Goal: Information Seeking & Learning: Learn about a topic

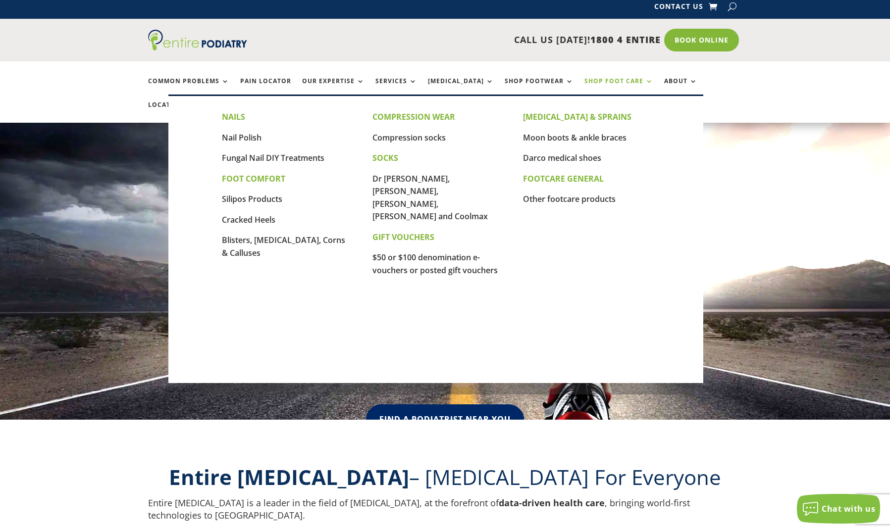
scroll to position [6, 0]
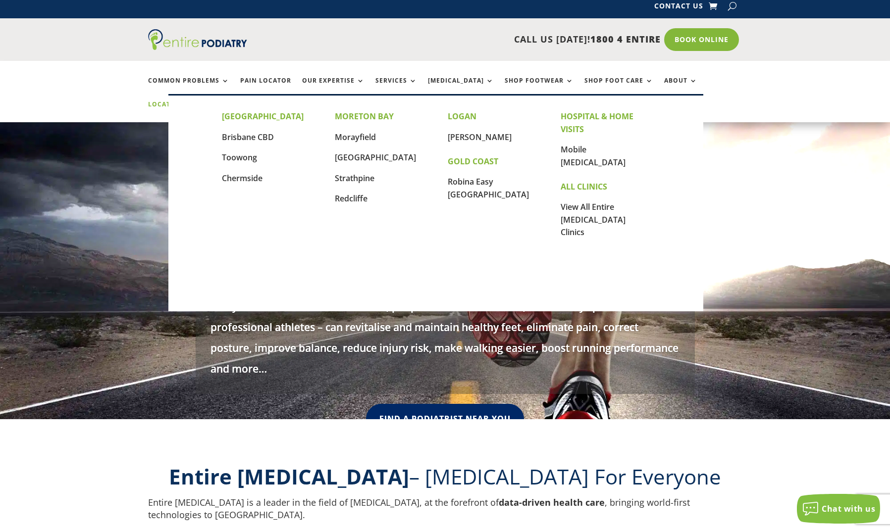
click at [198, 101] on link "Locations" at bounding box center [173, 111] width 50 height 21
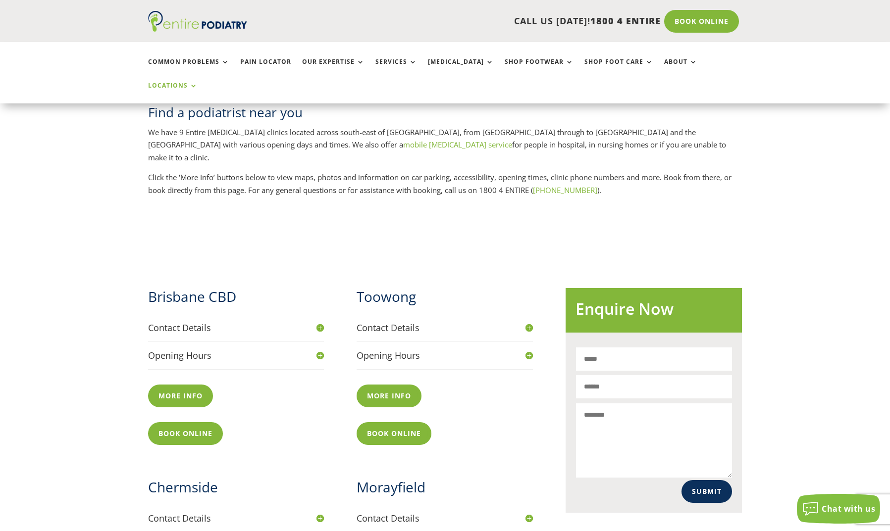
scroll to position [229, 0]
click at [177, 350] on h4 "Opening Hours" at bounding box center [236, 356] width 176 height 12
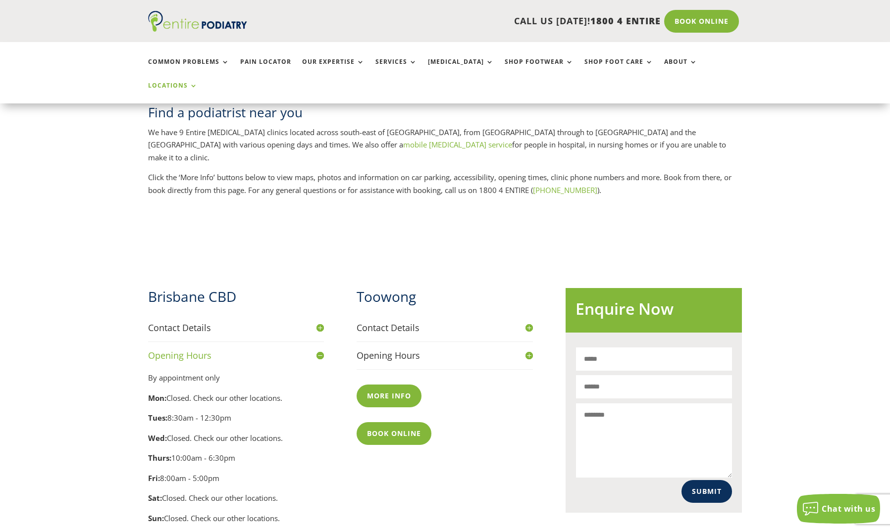
click at [399, 350] on h4 "Opening Hours" at bounding box center [444, 356] width 176 height 12
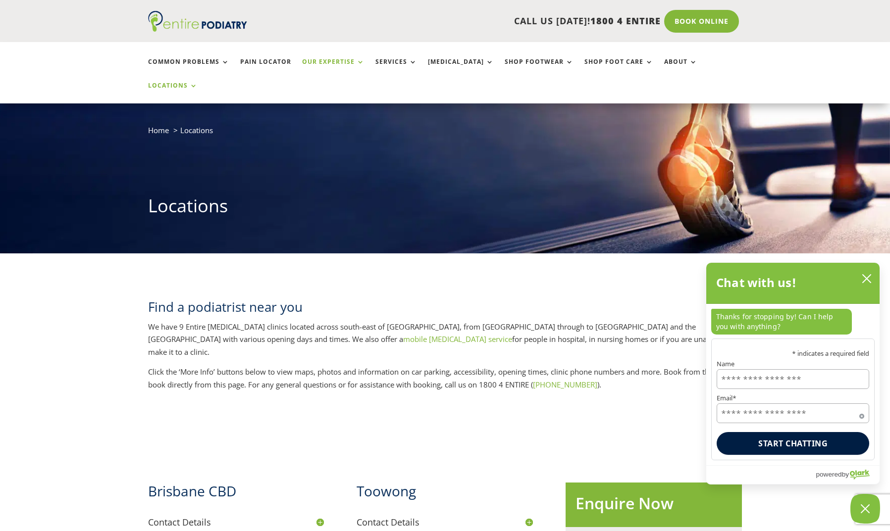
scroll to position [33, 0]
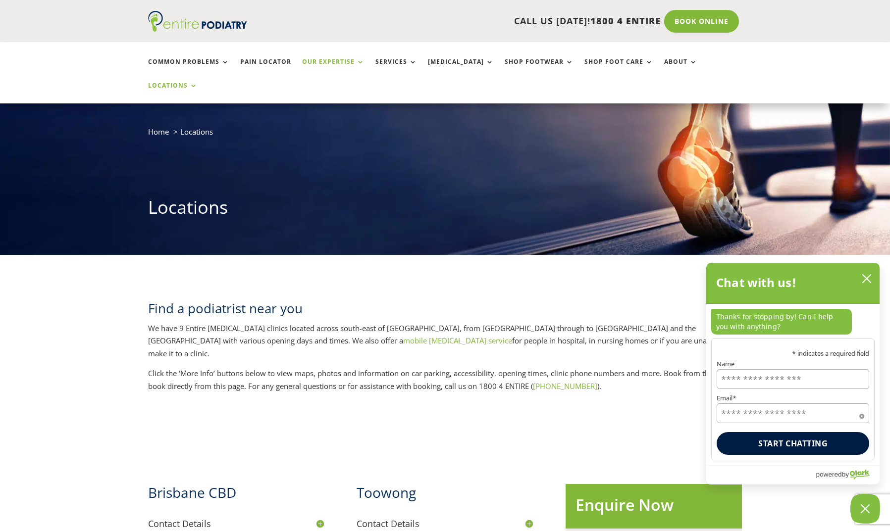
click at [327, 61] on link "Our Expertise" at bounding box center [333, 68] width 62 height 21
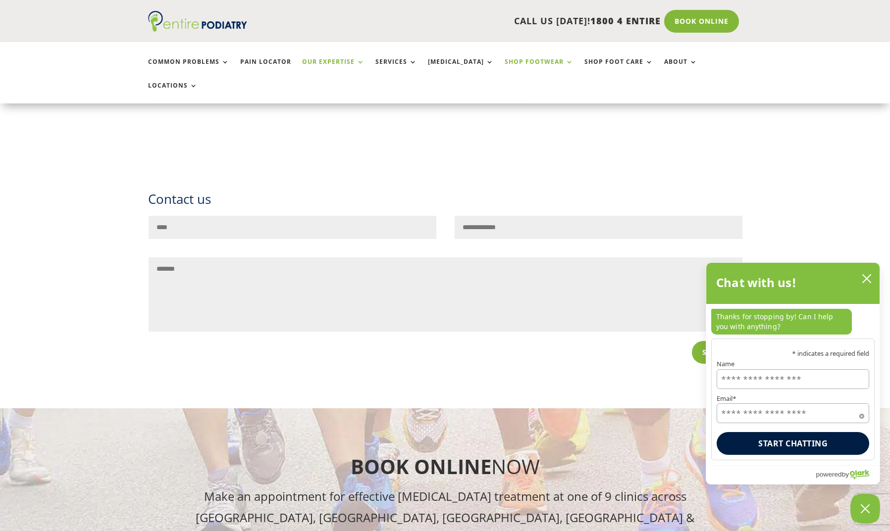
scroll to position [1318, 0]
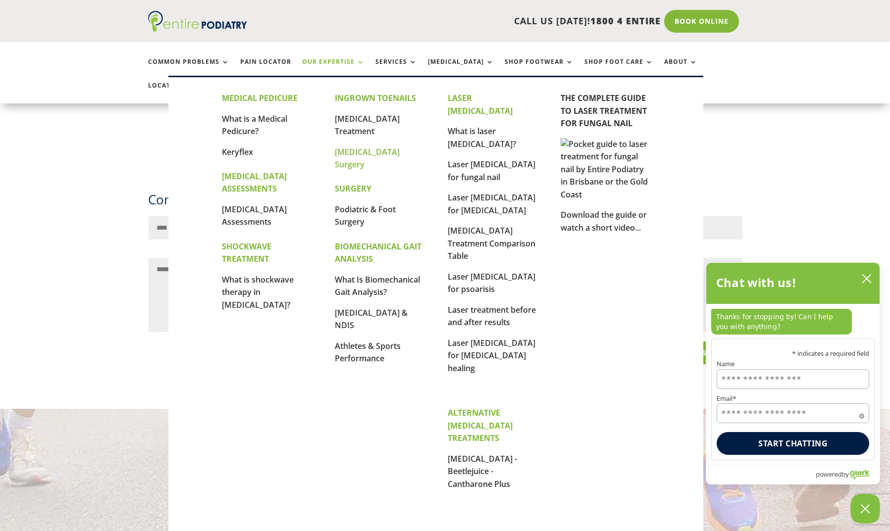
click at [358, 158] on link "[MEDICAL_DATA] Surgery" at bounding box center [367, 159] width 65 height 24
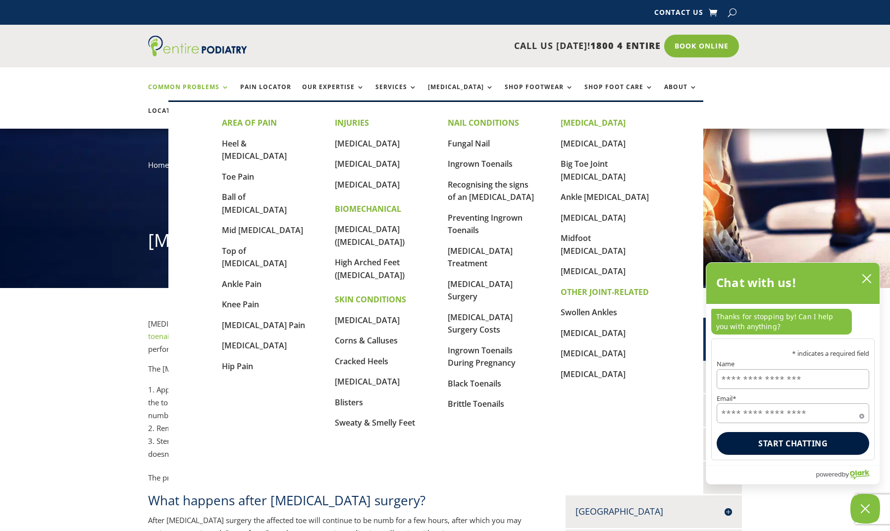
click at [192, 86] on link "Common Problems" at bounding box center [188, 94] width 81 height 21
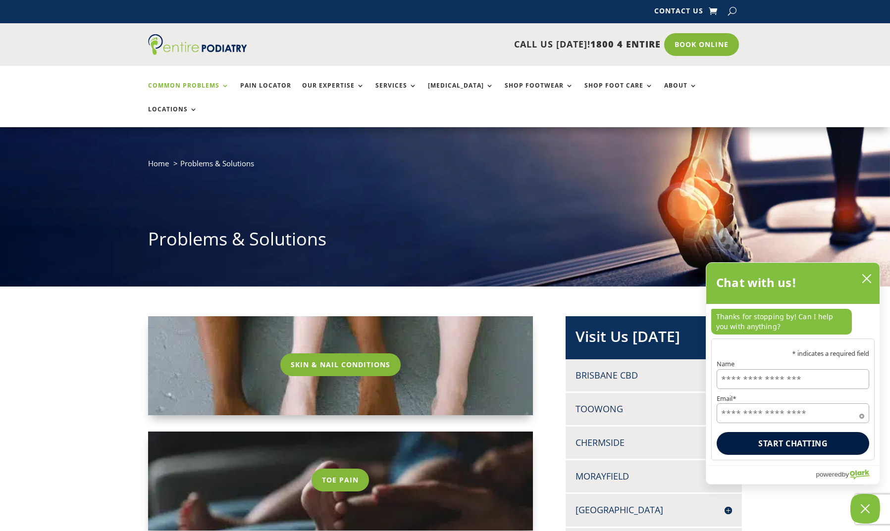
scroll to position [0, 1]
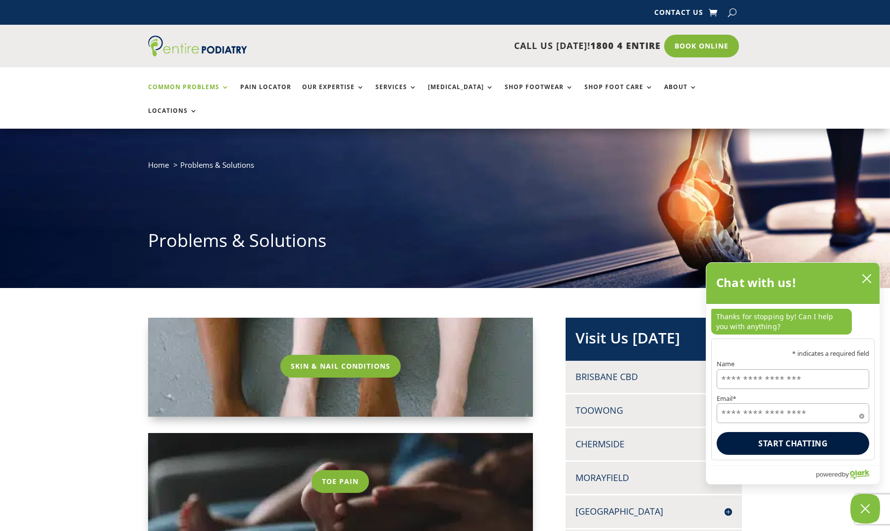
click at [185, 81] on ul "Common Problems Pain Locator Our Expertise Services Orthotics Shop Footwear Sho…" at bounding box center [445, 97] width 605 height 61
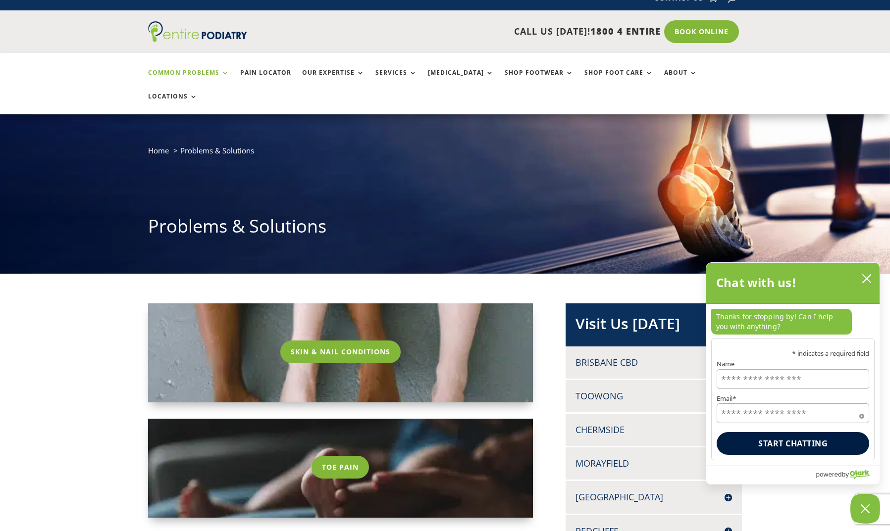
scroll to position [12, 1]
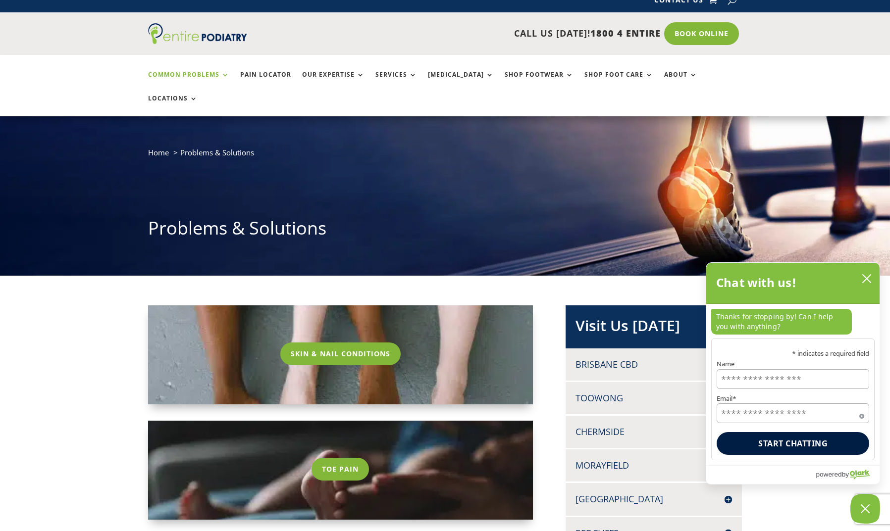
click at [183, 85] on link "Common Problems" at bounding box center [188, 81] width 81 height 21
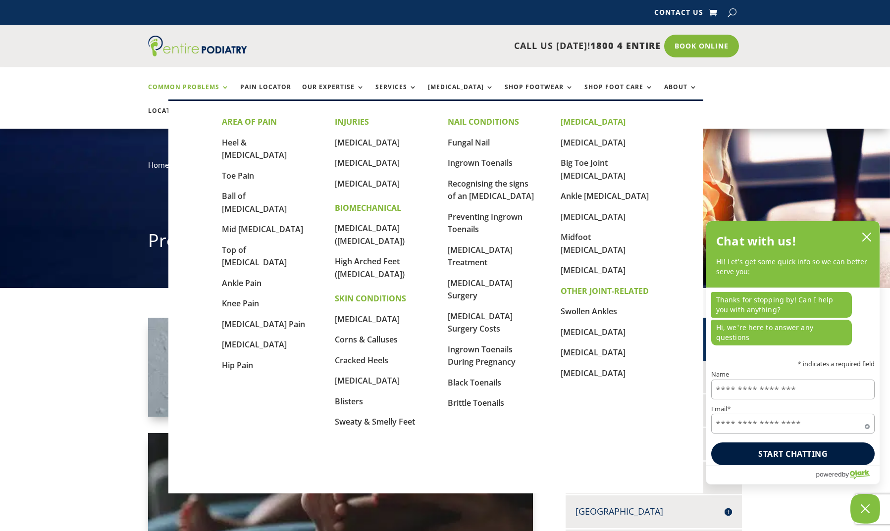
click at [176, 84] on link "Common Problems" at bounding box center [188, 94] width 81 height 21
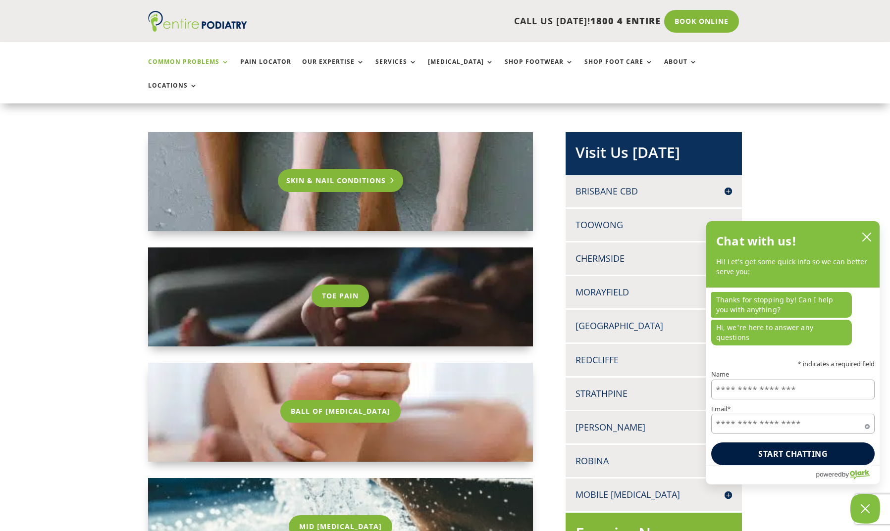
scroll to position [221, 0]
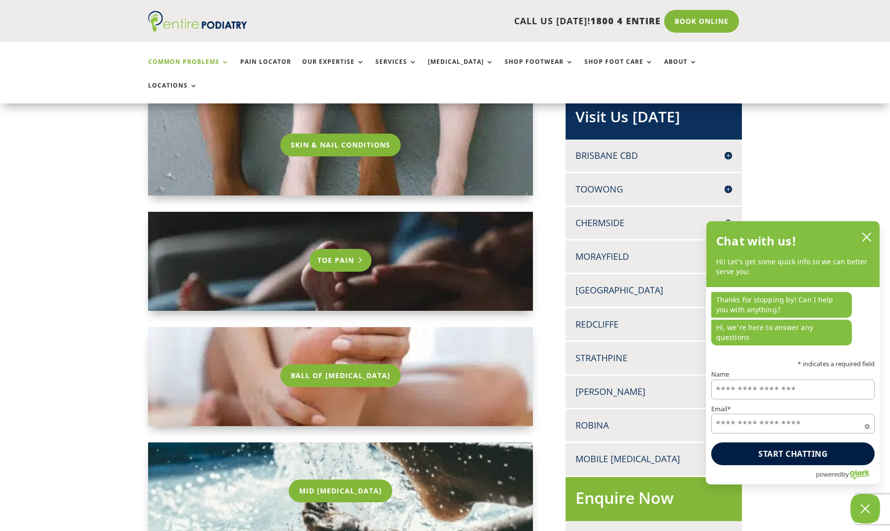
click at [339, 249] on link "Toe Pain" at bounding box center [340, 260] width 62 height 23
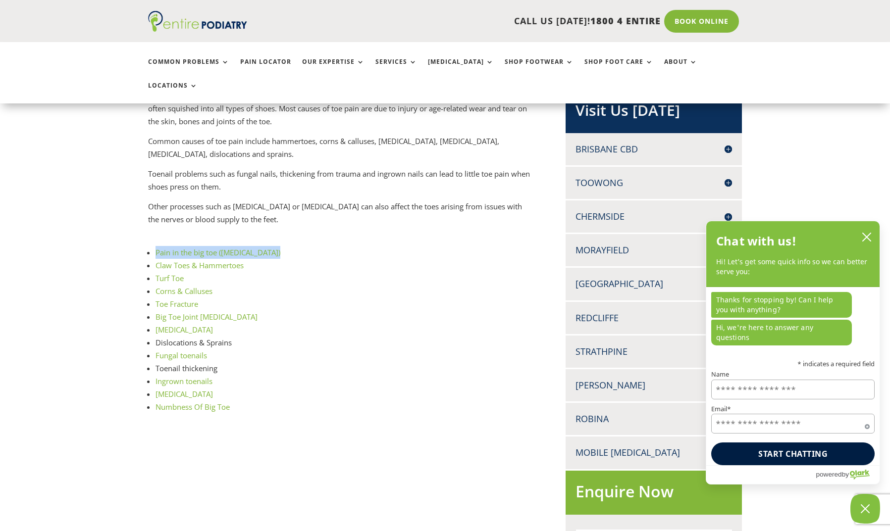
scroll to position [228, 0]
click at [199, 362] on li "Toenail thickening" at bounding box center [344, 368] width 378 height 13
click at [167, 362] on li "Toenail thickening" at bounding box center [344, 368] width 378 height 13
click at [273, 374] on li "Ingrown toenails" at bounding box center [344, 380] width 378 height 13
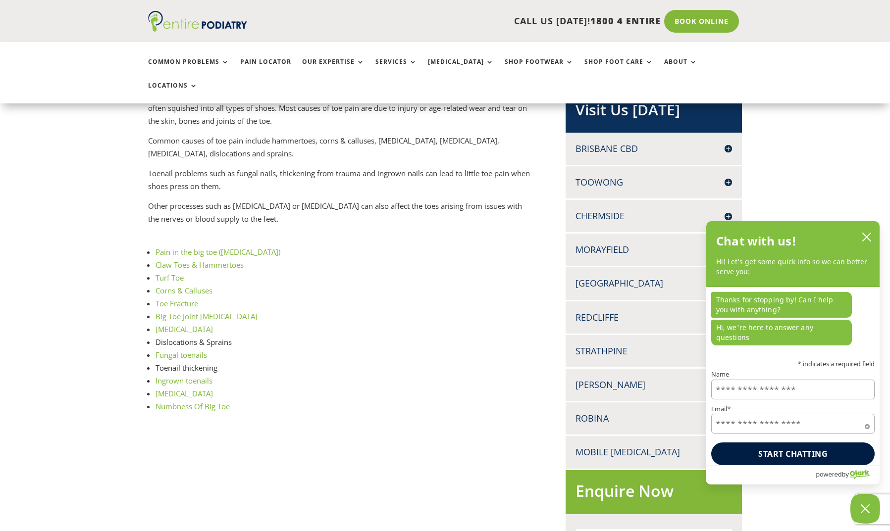
scroll to position [230, 0]
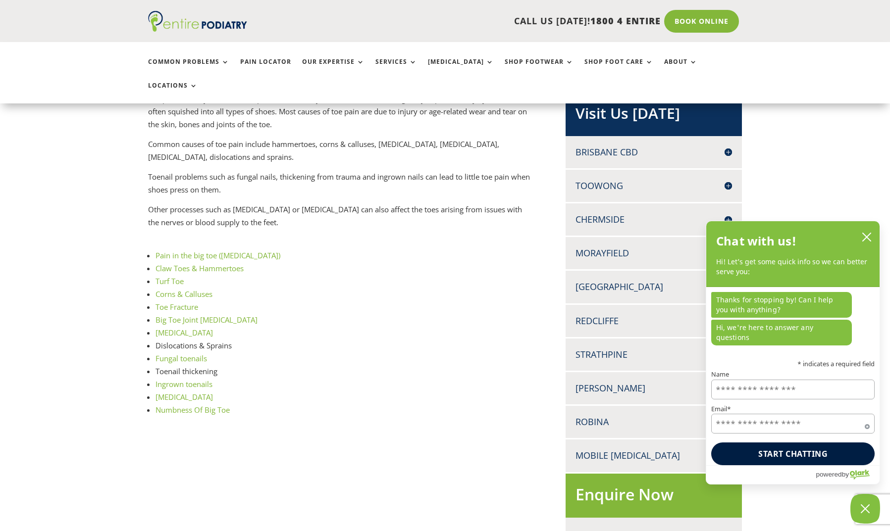
click at [229, 365] on li "Toenail thickening" at bounding box center [344, 371] width 378 height 13
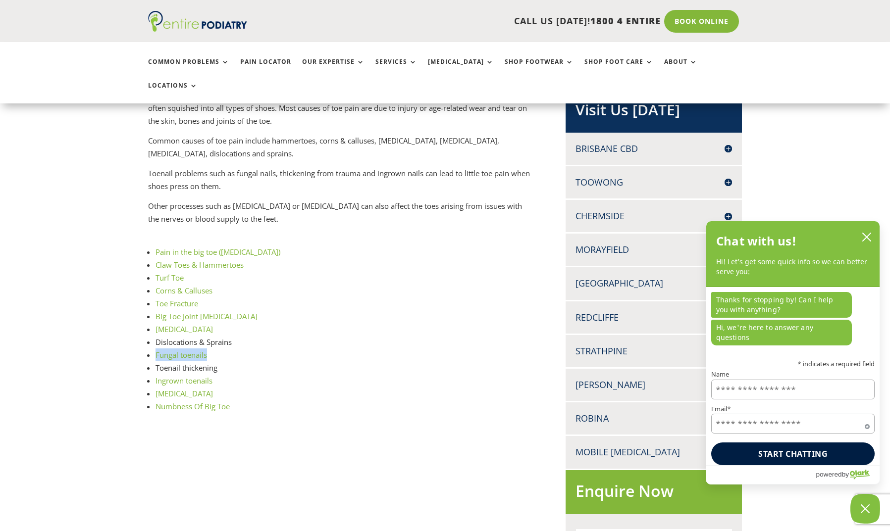
scroll to position [228, 0]
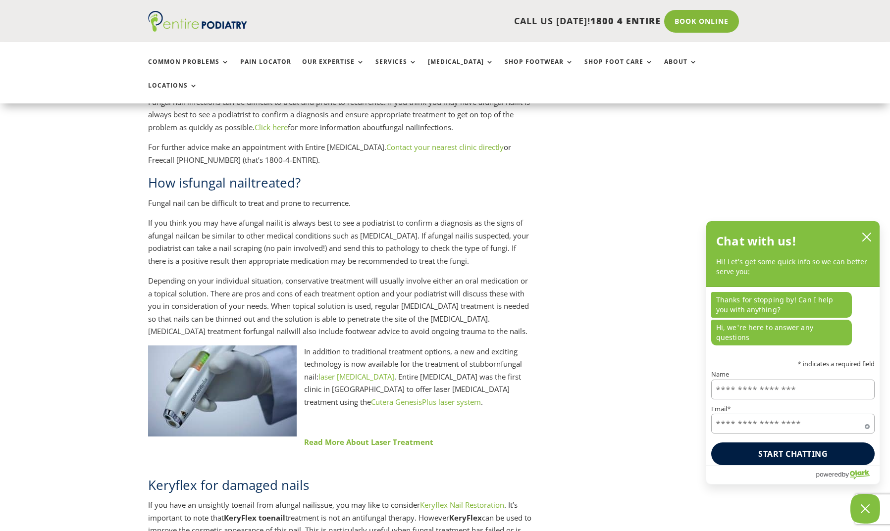
scroll to position [1064, 0]
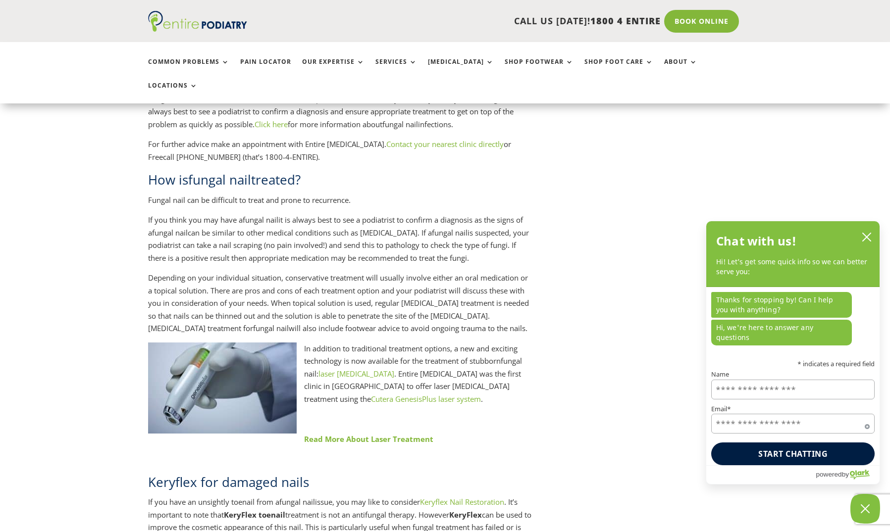
click at [346, 434] on link "Read More About Laser Treatment" at bounding box center [368, 439] width 129 height 10
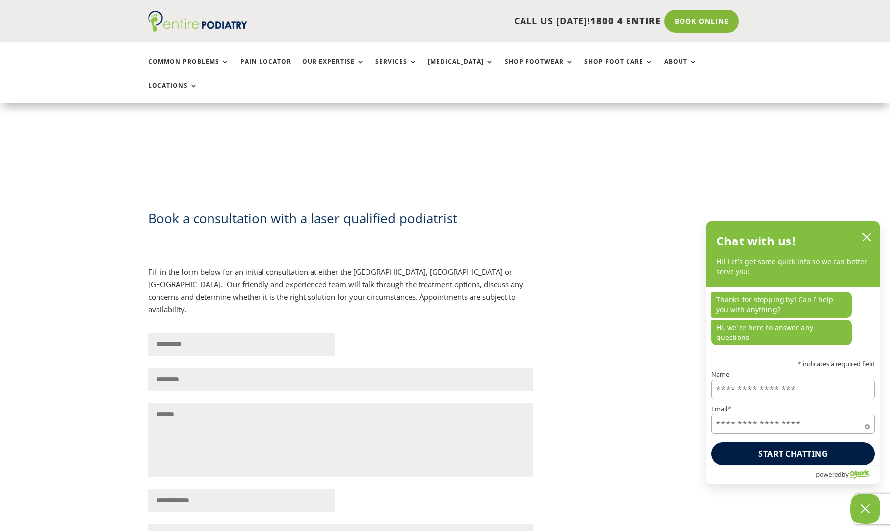
scroll to position [2598, 0]
